Goal: Communication & Community: Connect with others

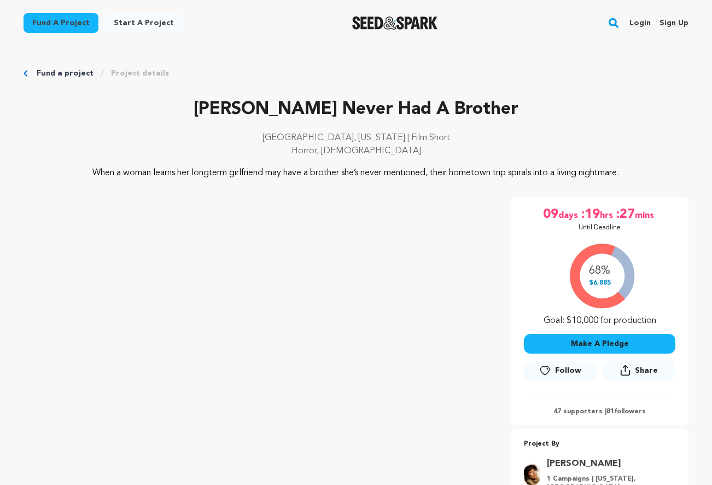
click at [642, 21] on link "Login" at bounding box center [640, 23] width 21 height 18
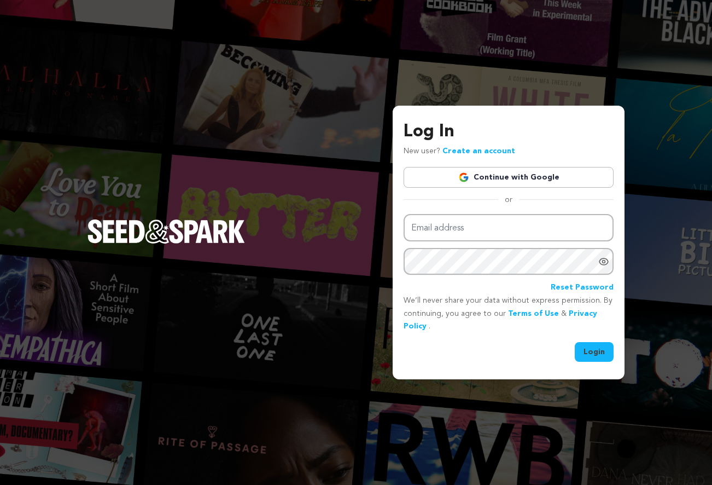
click at [502, 182] on link "Continue with Google" at bounding box center [509, 177] width 210 height 21
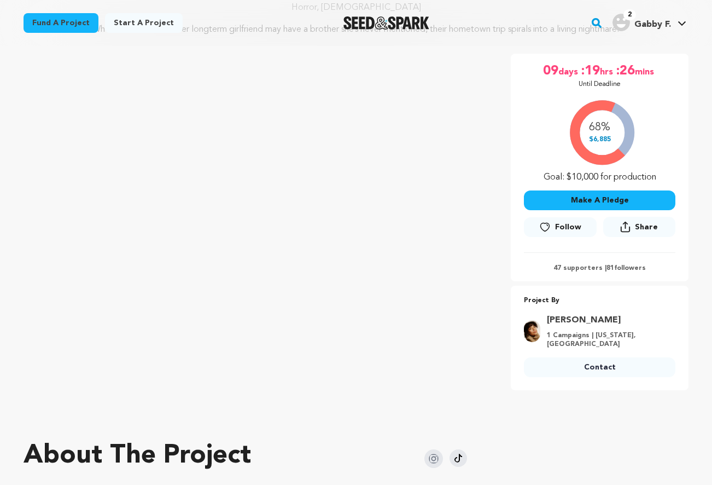
scroll to position [143, 0]
click at [579, 233] on span "Follow" at bounding box center [568, 227] width 26 height 11
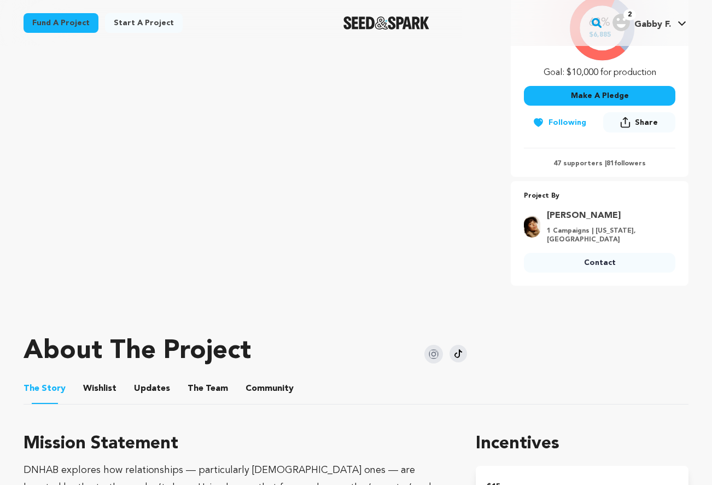
scroll to position [261, 0]
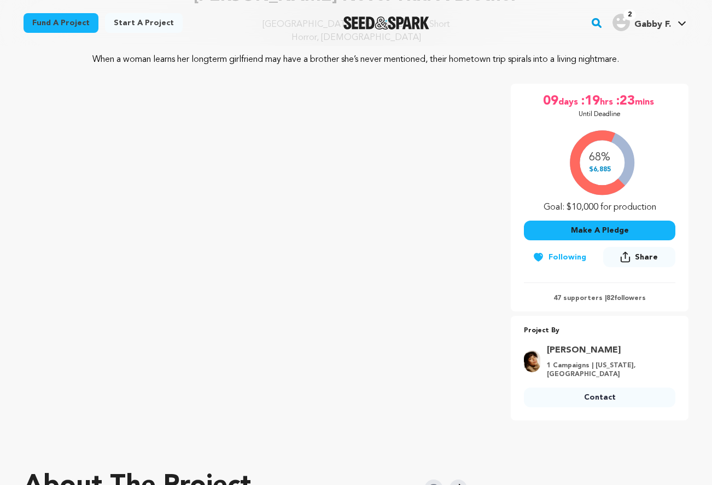
scroll to position [109, 0]
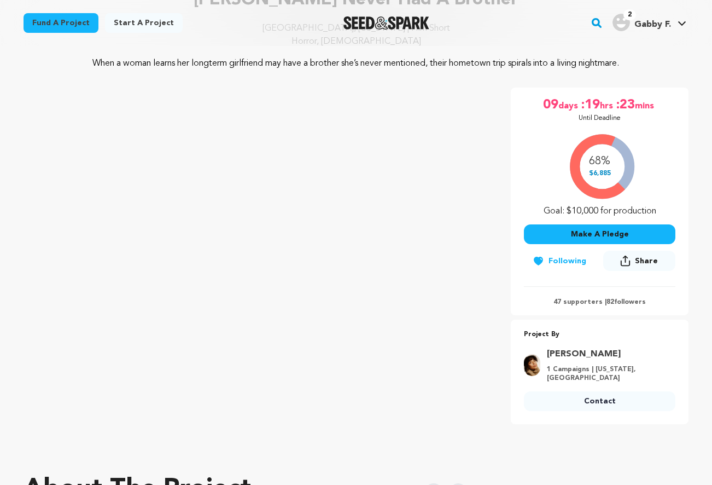
click at [659, 15] on div "2 Gabby F." at bounding box center [642, 23] width 59 height 18
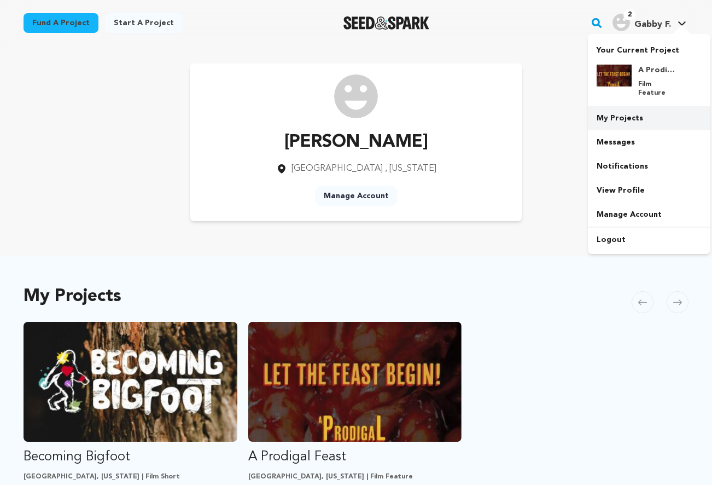
click at [650, 112] on link "My Projects" at bounding box center [649, 118] width 123 height 24
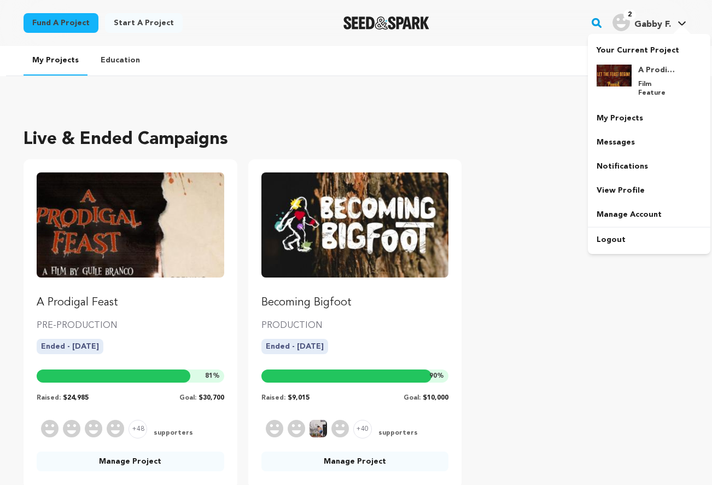
click at [635, 33] on span "2 Gabby F. Gabby F." at bounding box center [649, 22] width 78 height 23
click at [636, 109] on link "My Projects" at bounding box center [649, 118] width 123 height 24
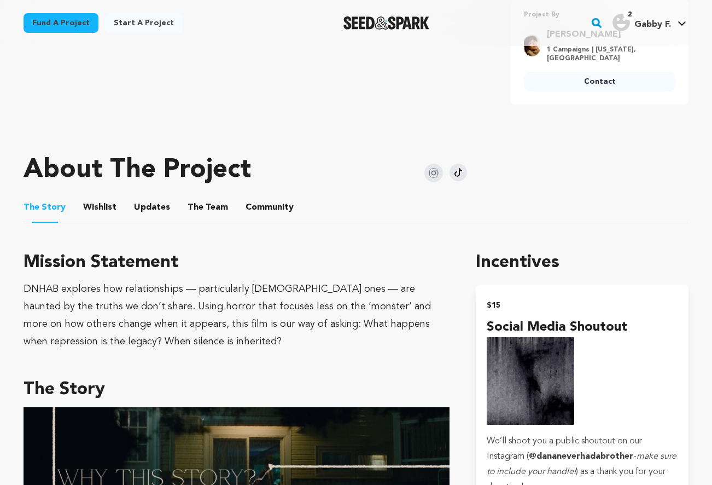
scroll to position [420, 0]
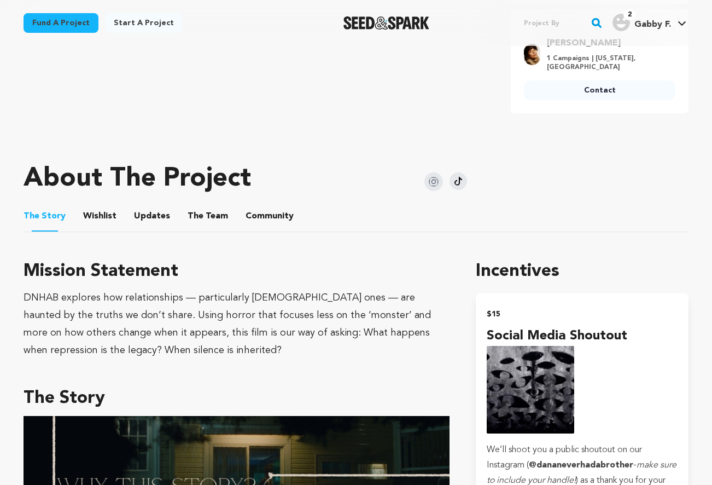
click at [214, 231] on button "The Team" at bounding box center [208, 218] width 26 height 26
